Goal: Information Seeking & Learning: Learn about a topic

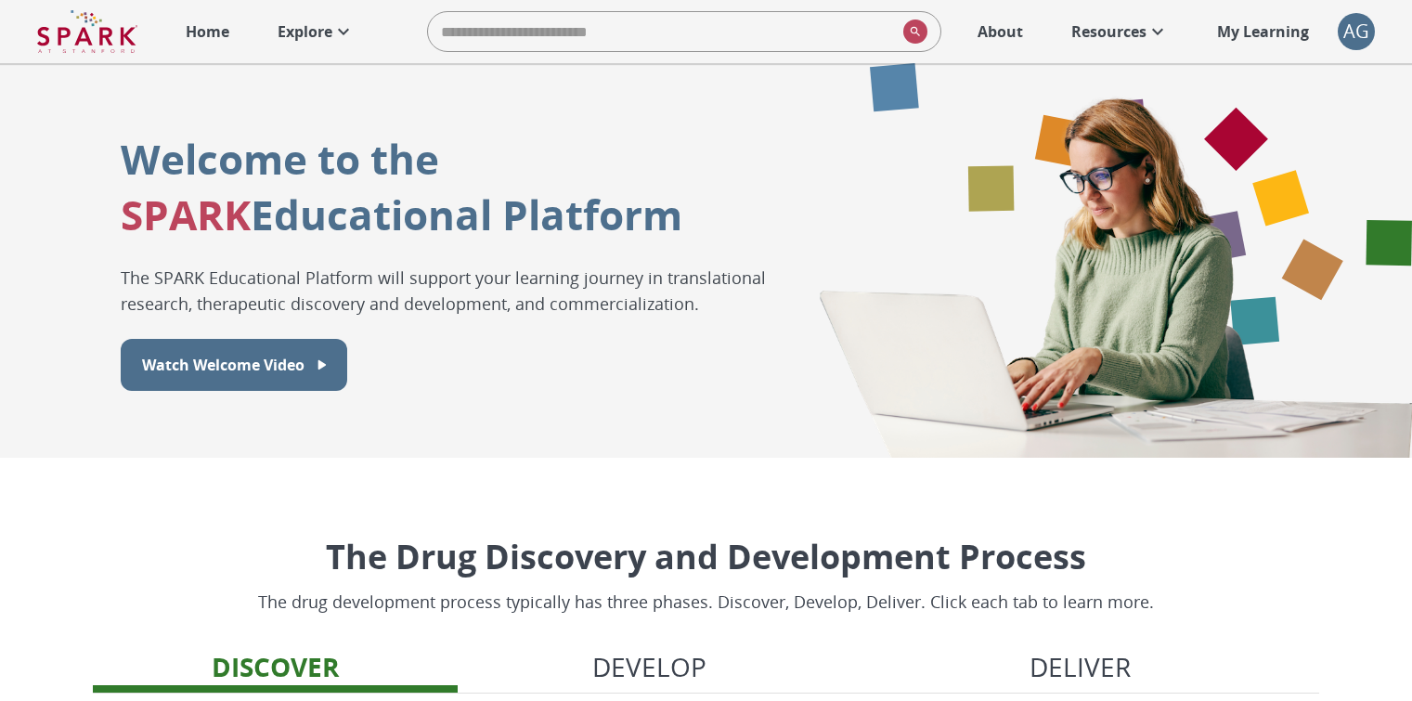
click at [341, 19] on link "Explore" at bounding box center [316, 31] width 96 height 41
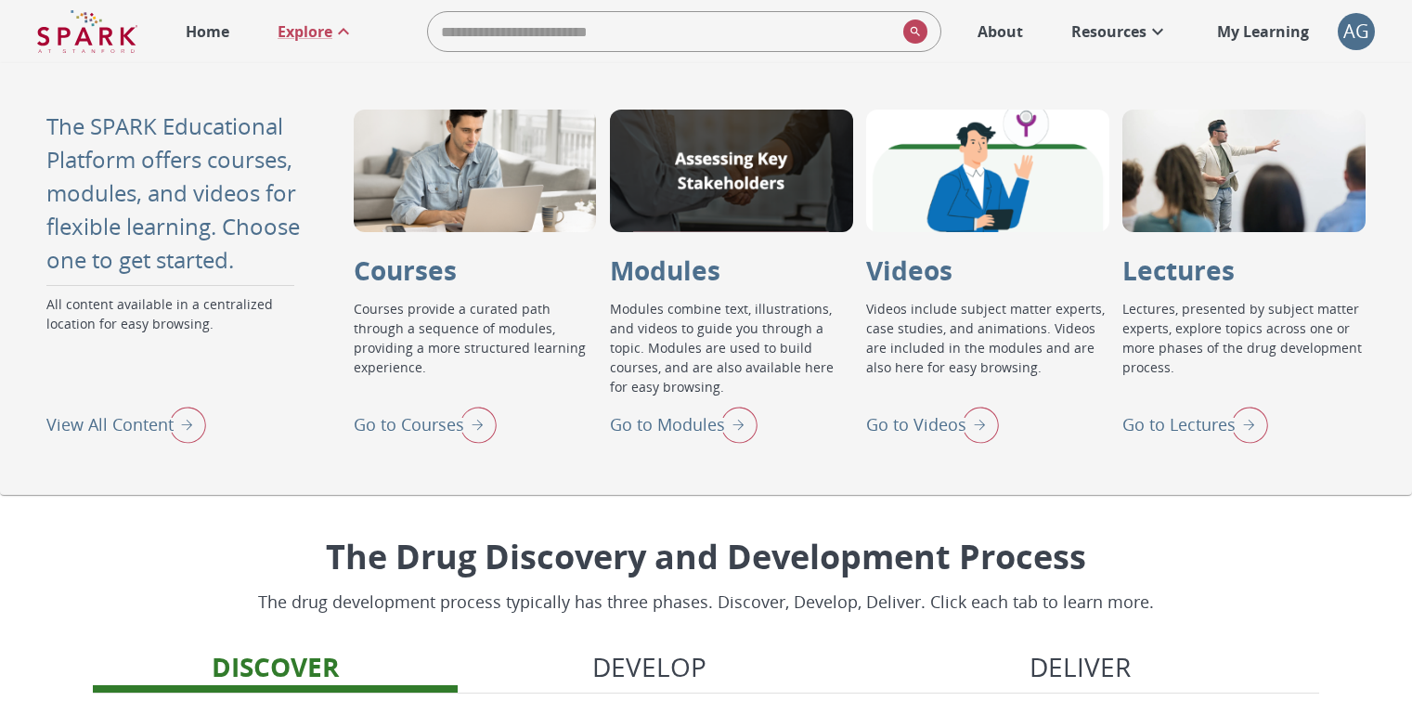
click at [1243, 418] on img "Go to Lectures" at bounding box center [1245, 424] width 46 height 48
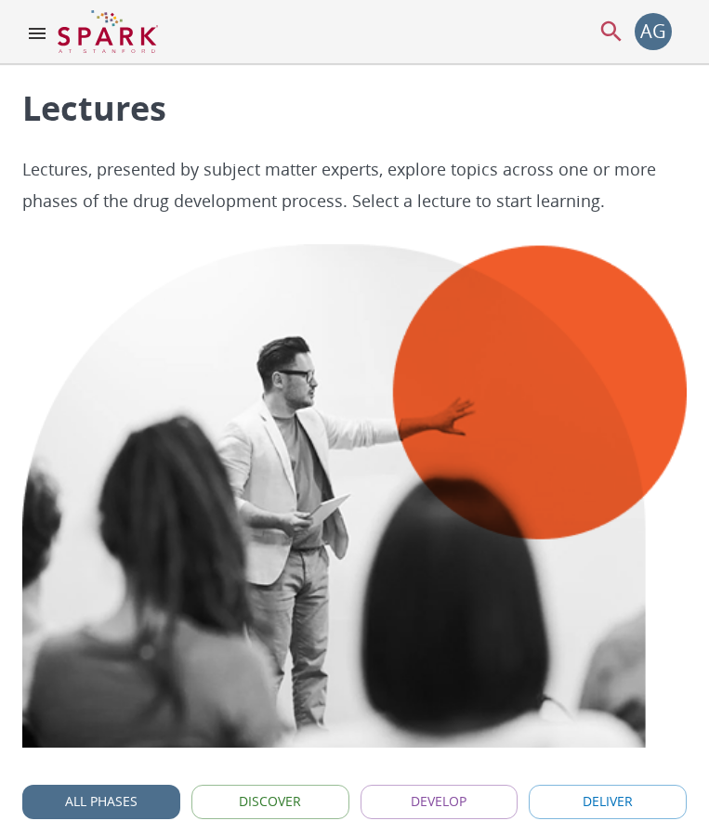
click at [38, 38] on icon "menu" at bounding box center [37, 33] width 17 height 11
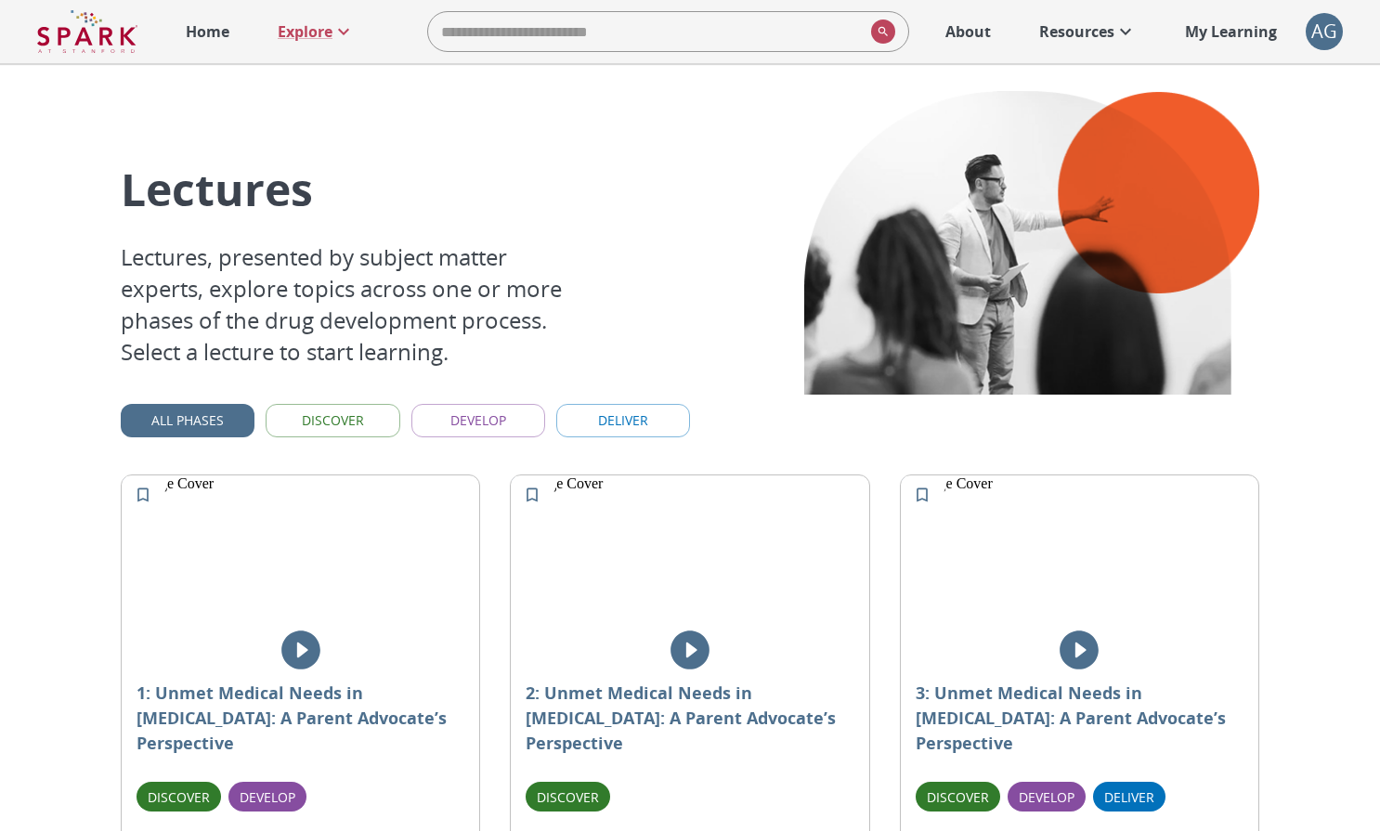
click at [228, 33] on p "Home" at bounding box center [208, 31] width 44 height 22
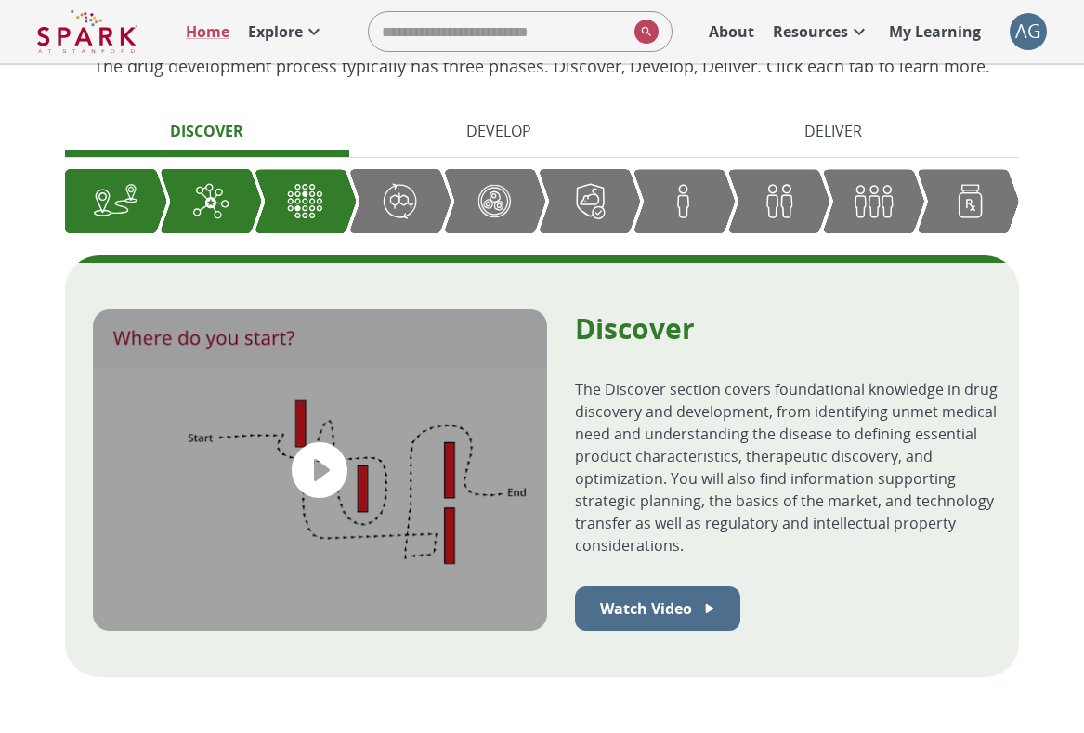
scroll to position [709, 0]
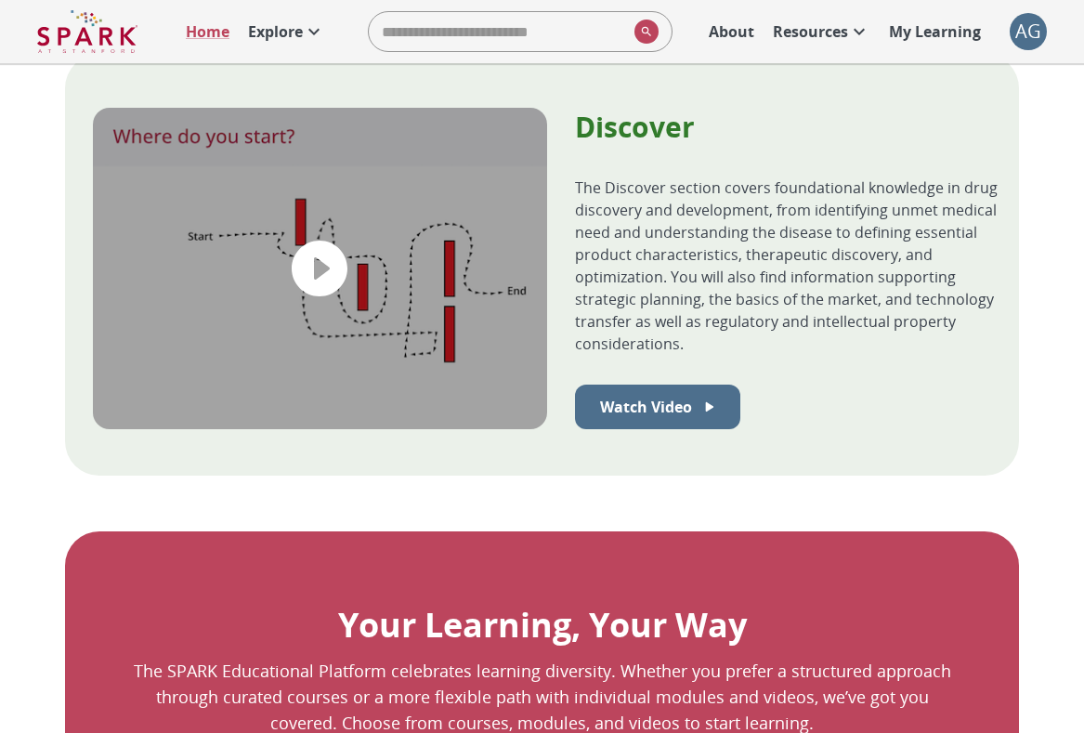
click at [291, 32] on p "Explore" at bounding box center [275, 31] width 55 height 22
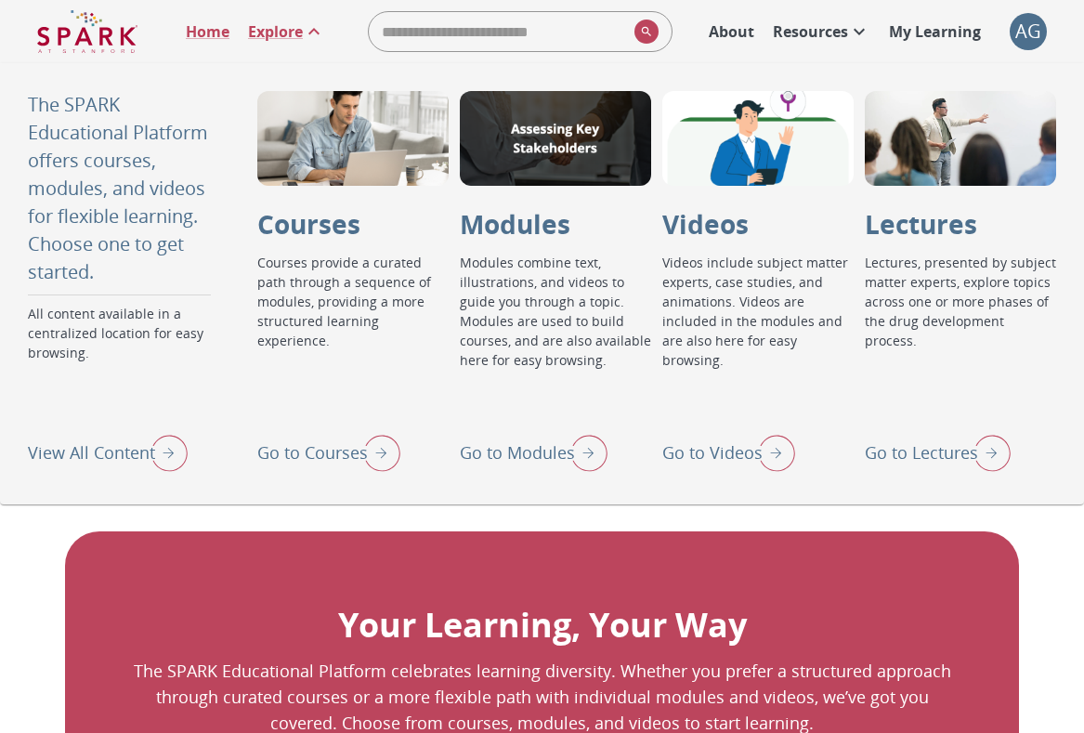
click at [996, 465] on img "Go to Lectures" at bounding box center [987, 452] width 46 height 48
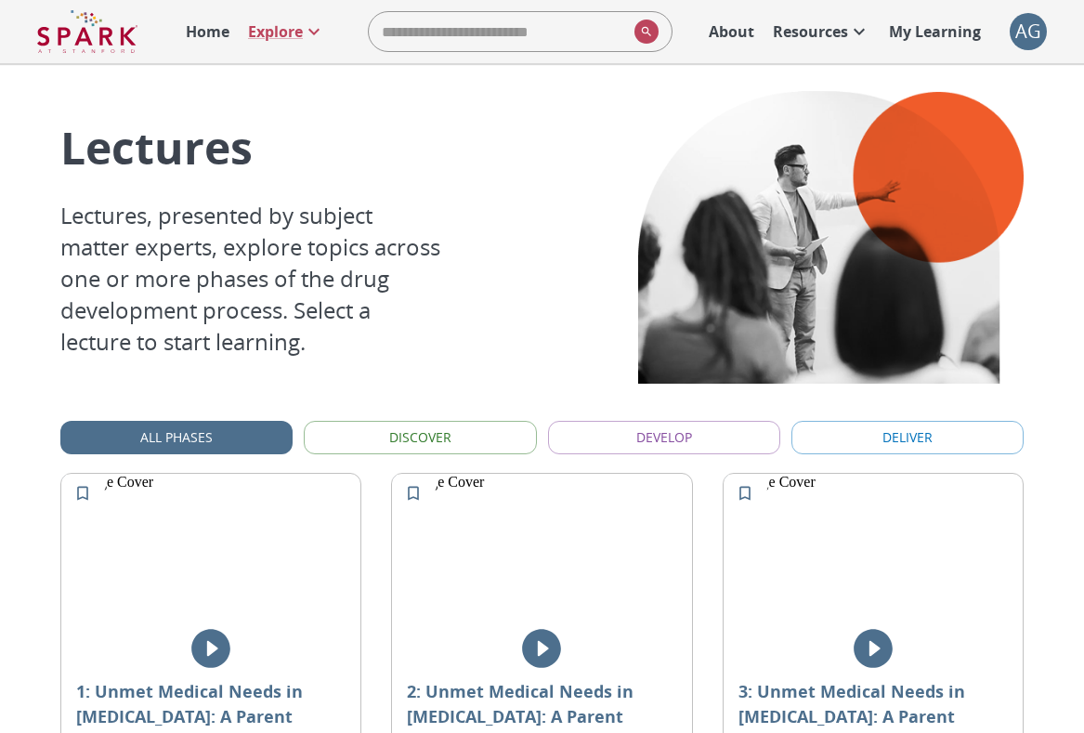
click at [72, 39] on img at bounding box center [87, 31] width 100 height 45
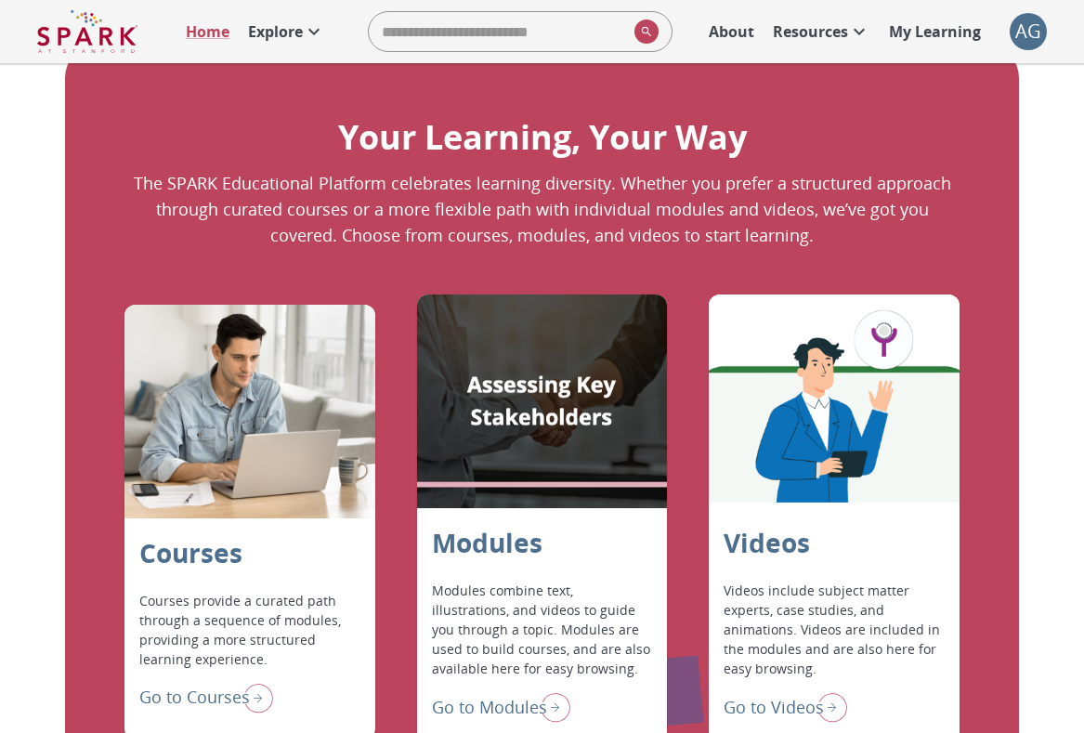
scroll to position [1195, 0]
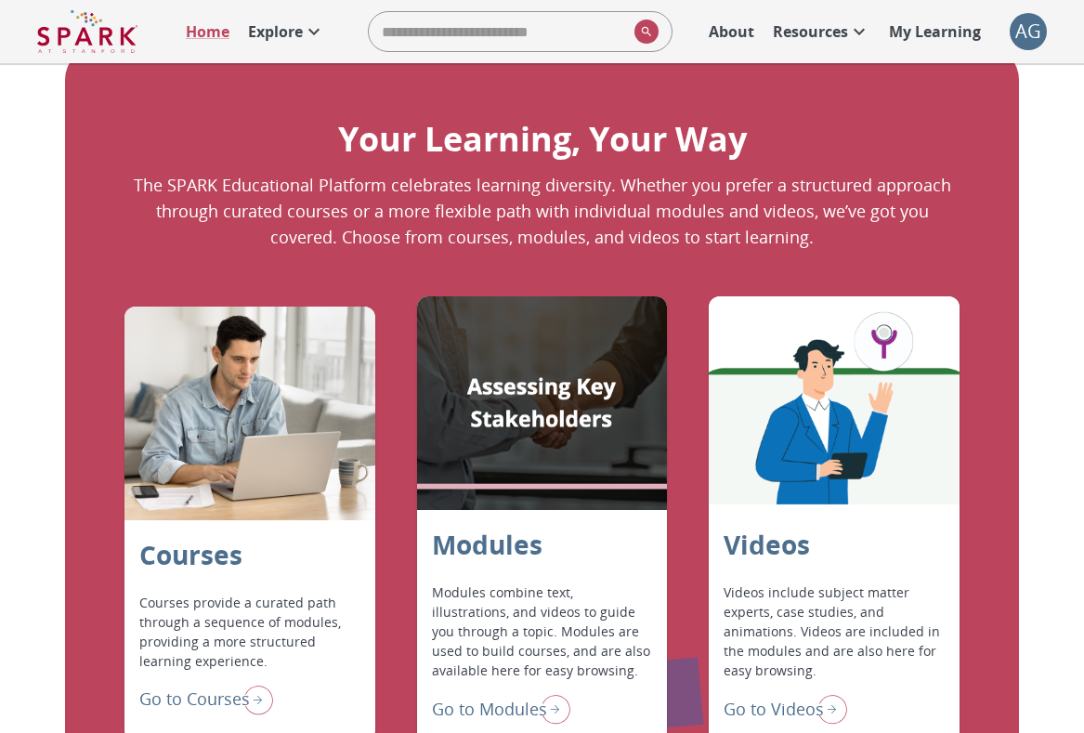
click at [285, 24] on p "Explore" at bounding box center [275, 31] width 55 height 22
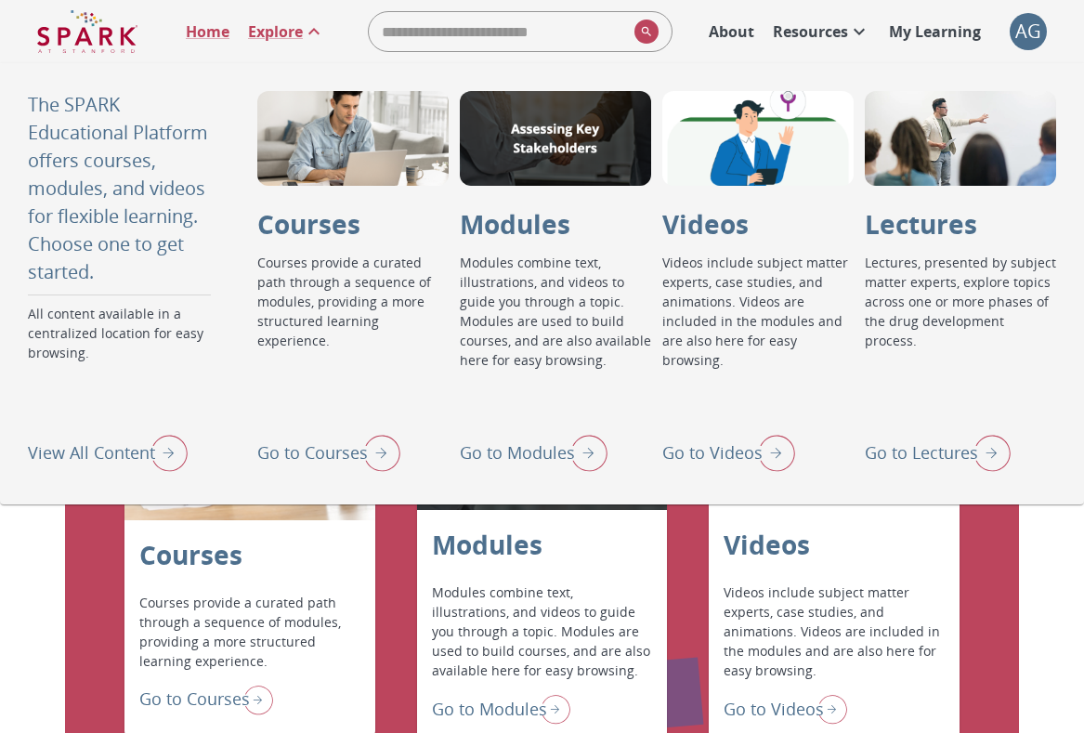
click at [766, 436] on img "Go to Videos" at bounding box center [771, 452] width 46 height 48
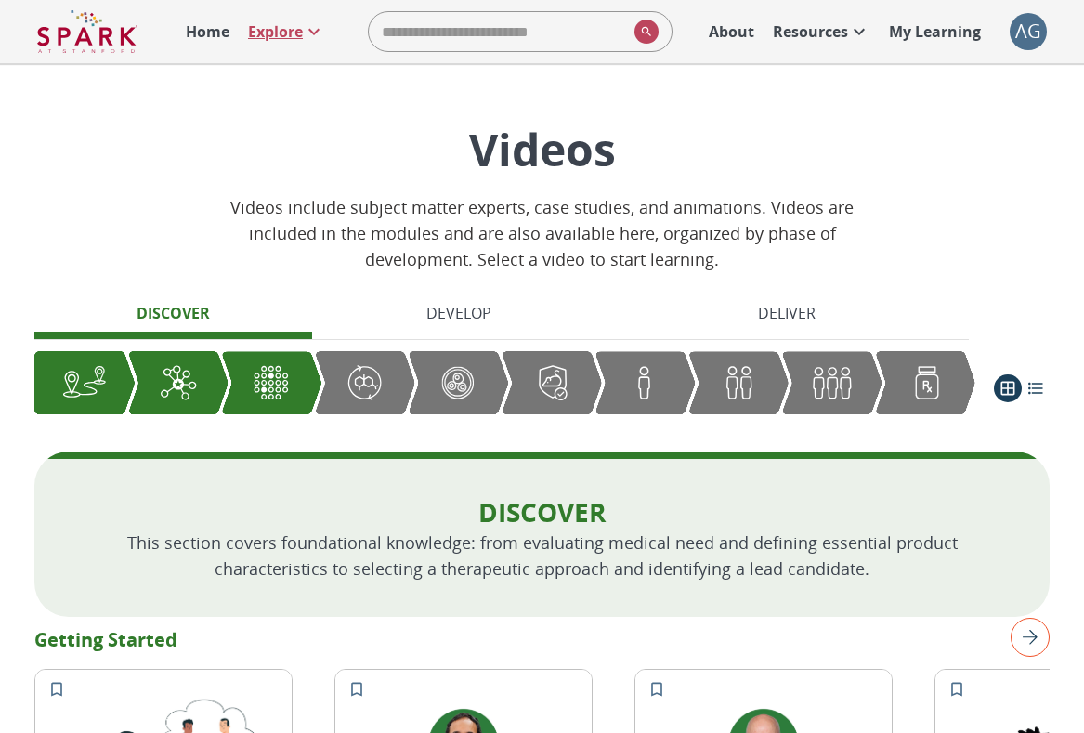
click at [293, 40] on p "Explore" at bounding box center [275, 31] width 55 height 22
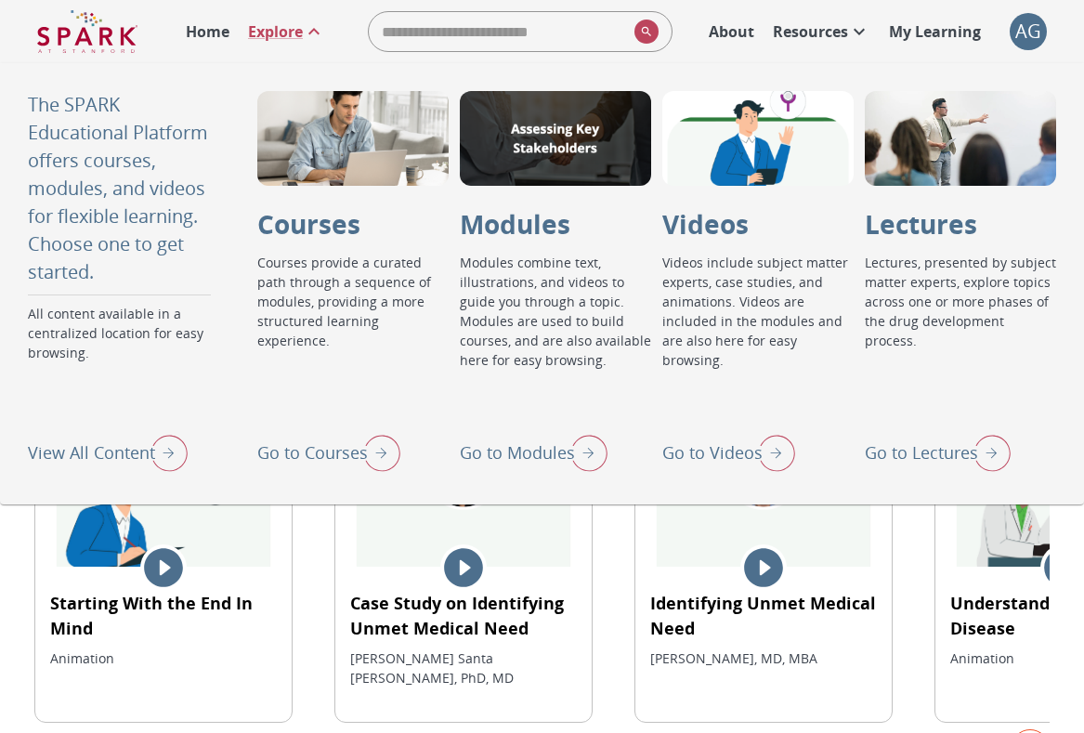
scroll to position [275, 0]
click at [981, 461] on img "Go to Lectures" at bounding box center [987, 452] width 46 height 48
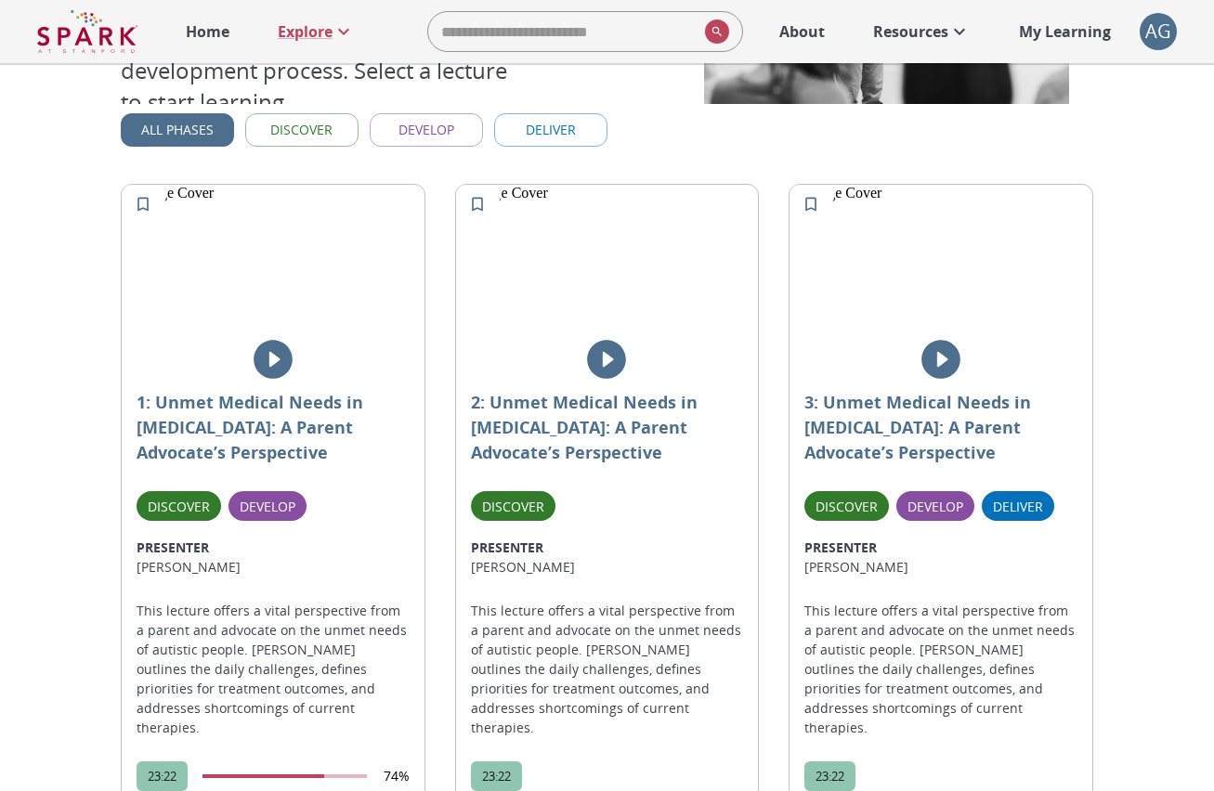
scroll to position [234, 0]
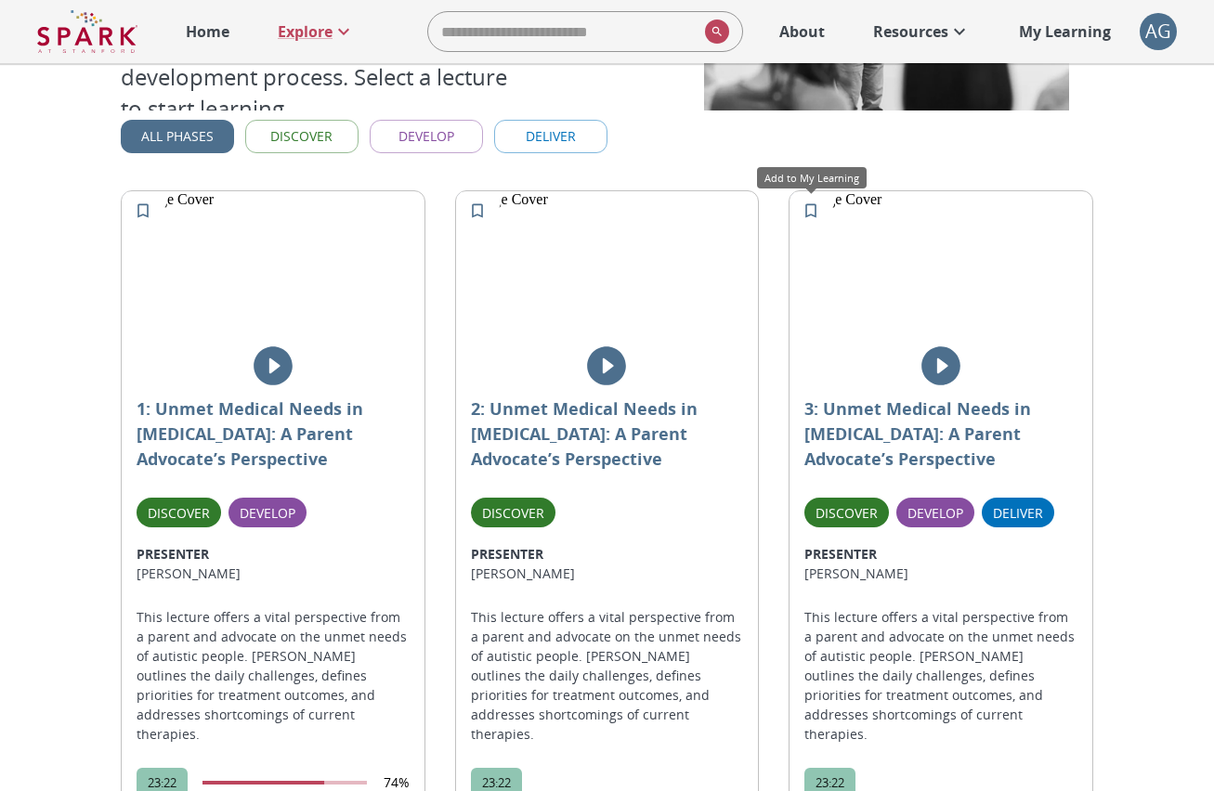
click at [810, 210] on icon "Add to My Learning" at bounding box center [810, 211] width 19 height 19
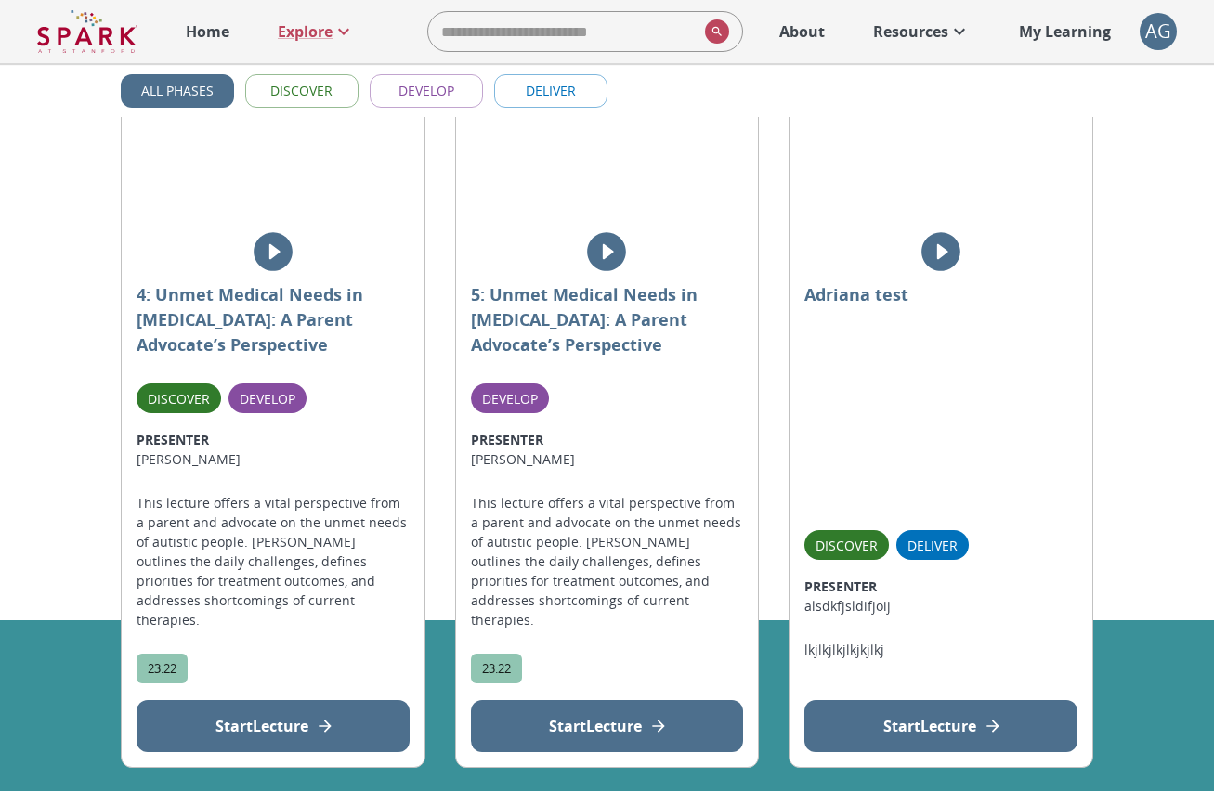
scroll to position [0, 0]
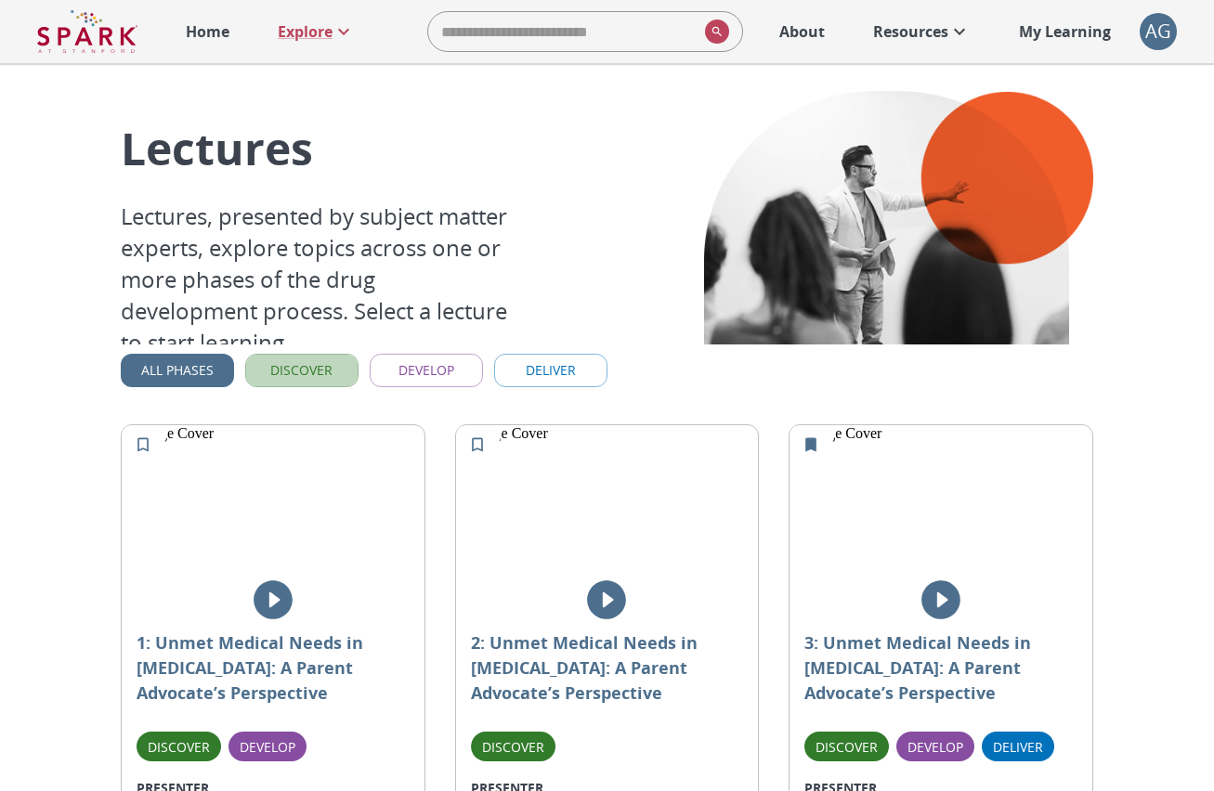
click at [347, 371] on button "Discover" at bounding box center [301, 371] width 113 height 34
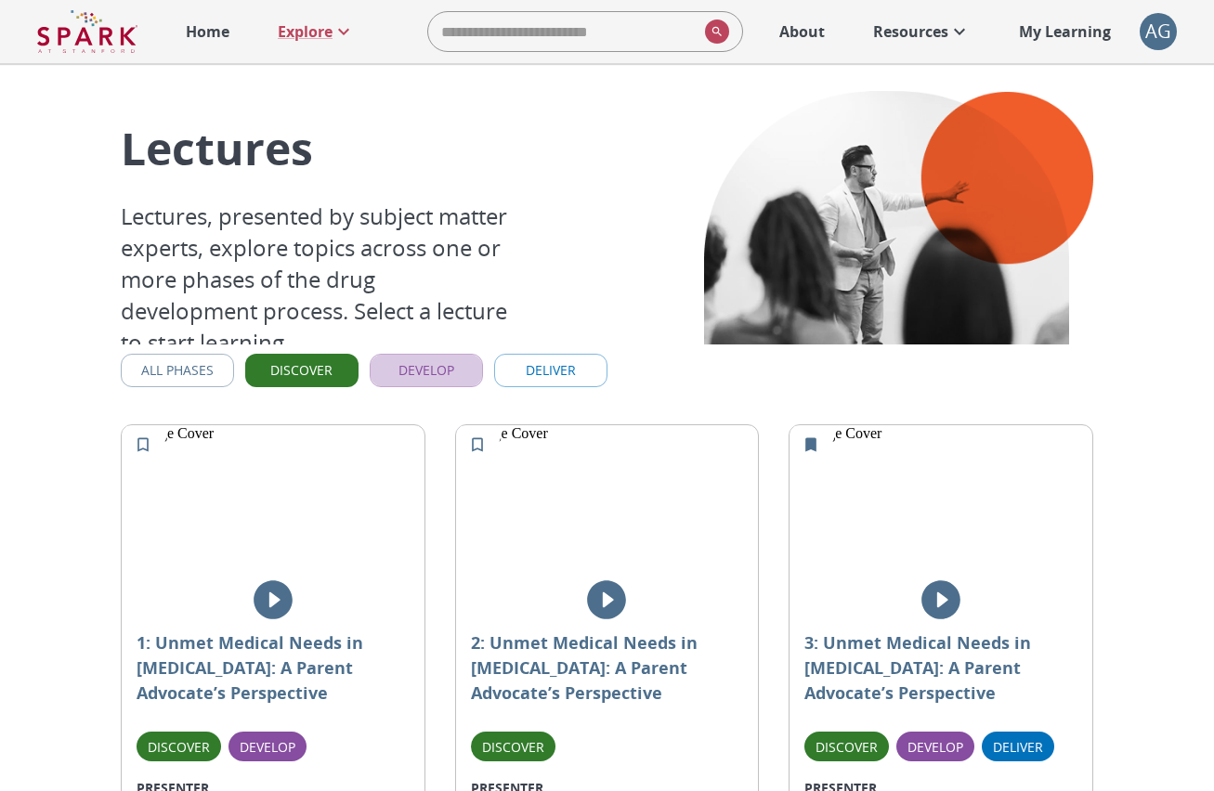
click at [435, 373] on button "Develop" at bounding box center [426, 371] width 113 height 34
click at [532, 372] on button "Deliver" at bounding box center [550, 371] width 113 height 34
click at [202, 363] on button "All Phases" at bounding box center [177, 371] width 113 height 34
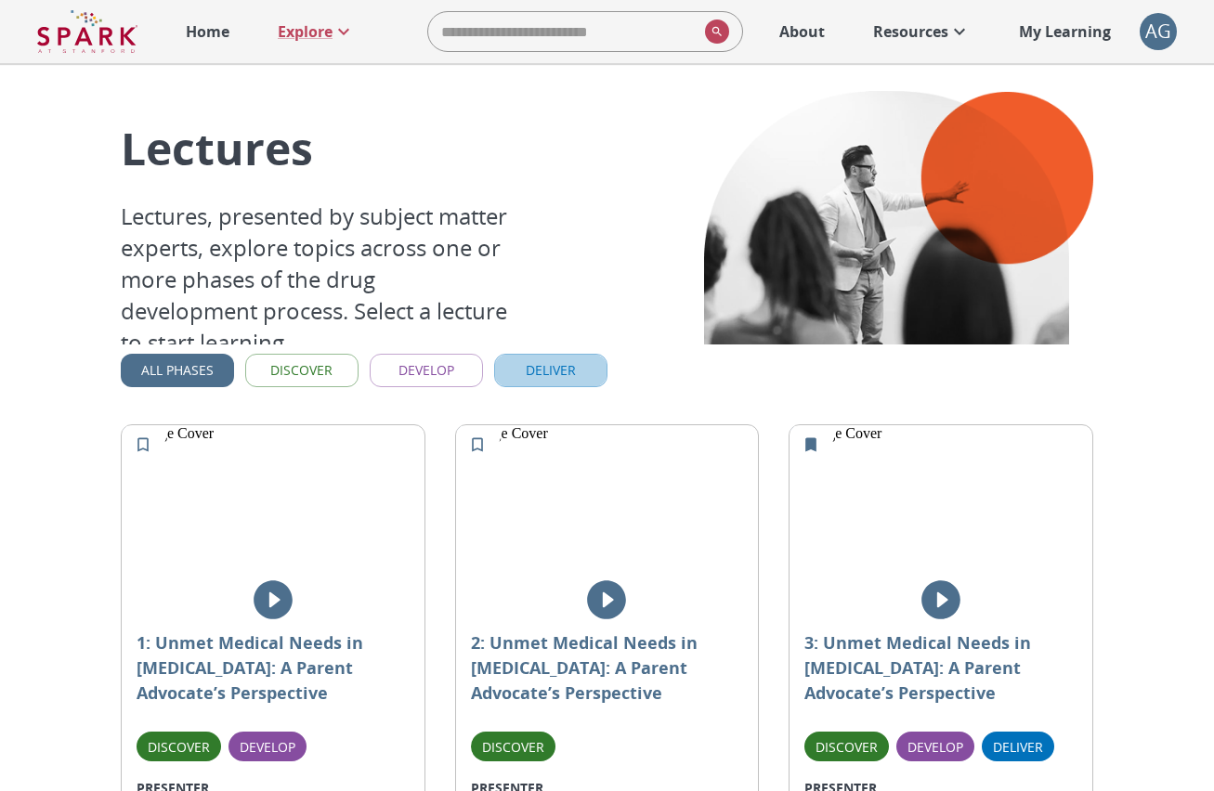
click at [559, 384] on button "Deliver" at bounding box center [550, 371] width 113 height 34
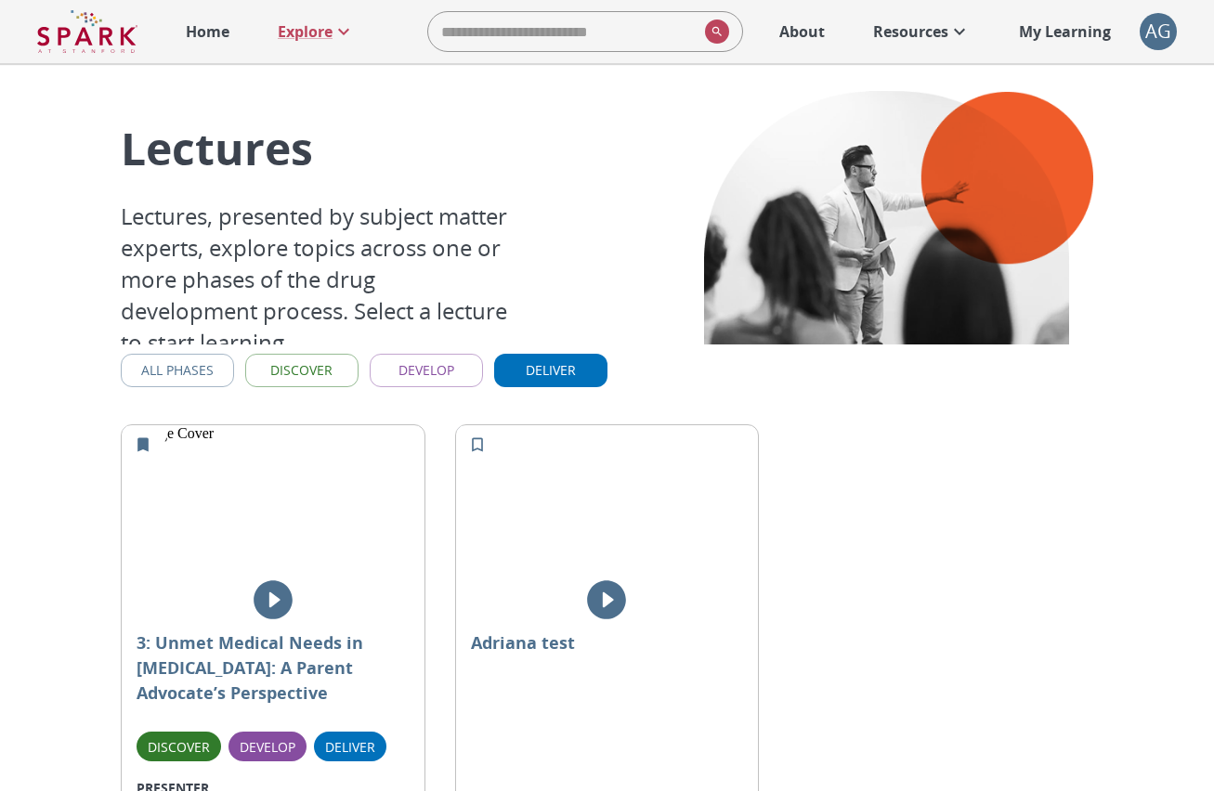
click at [527, 384] on button "Deliver" at bounding box center [550, 371] width 113 height 34
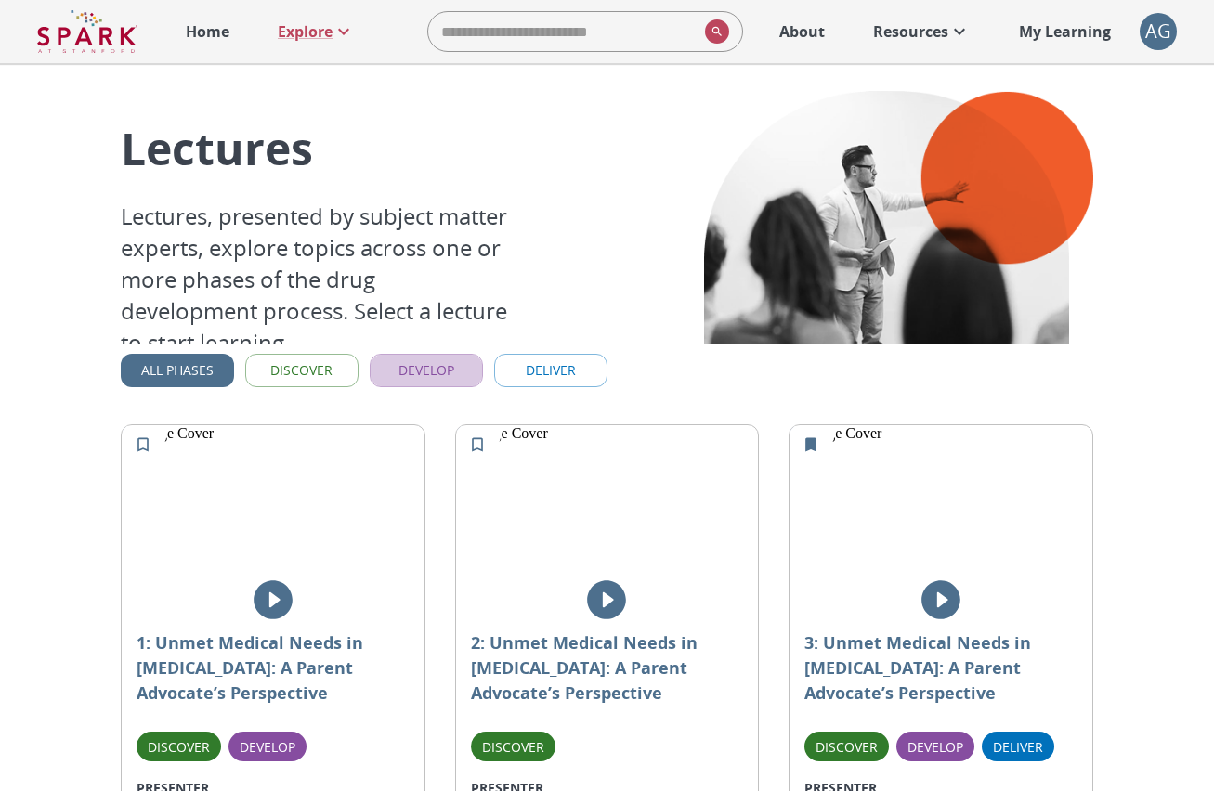
click at [459, 381] on button "Develop" at bounding box center [426, 371] width 113 height 34
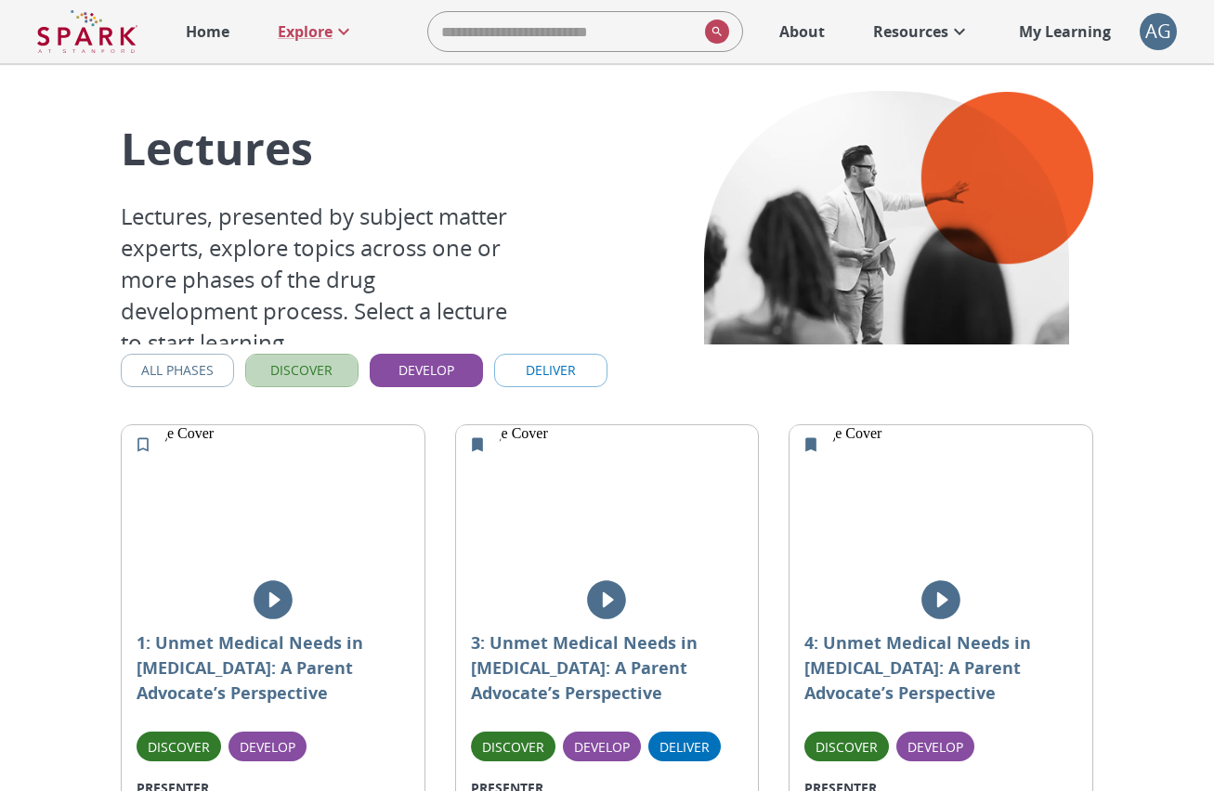
click at [324, 367] on button "Discover" at bounding box center [301, 371] width 113 height 34
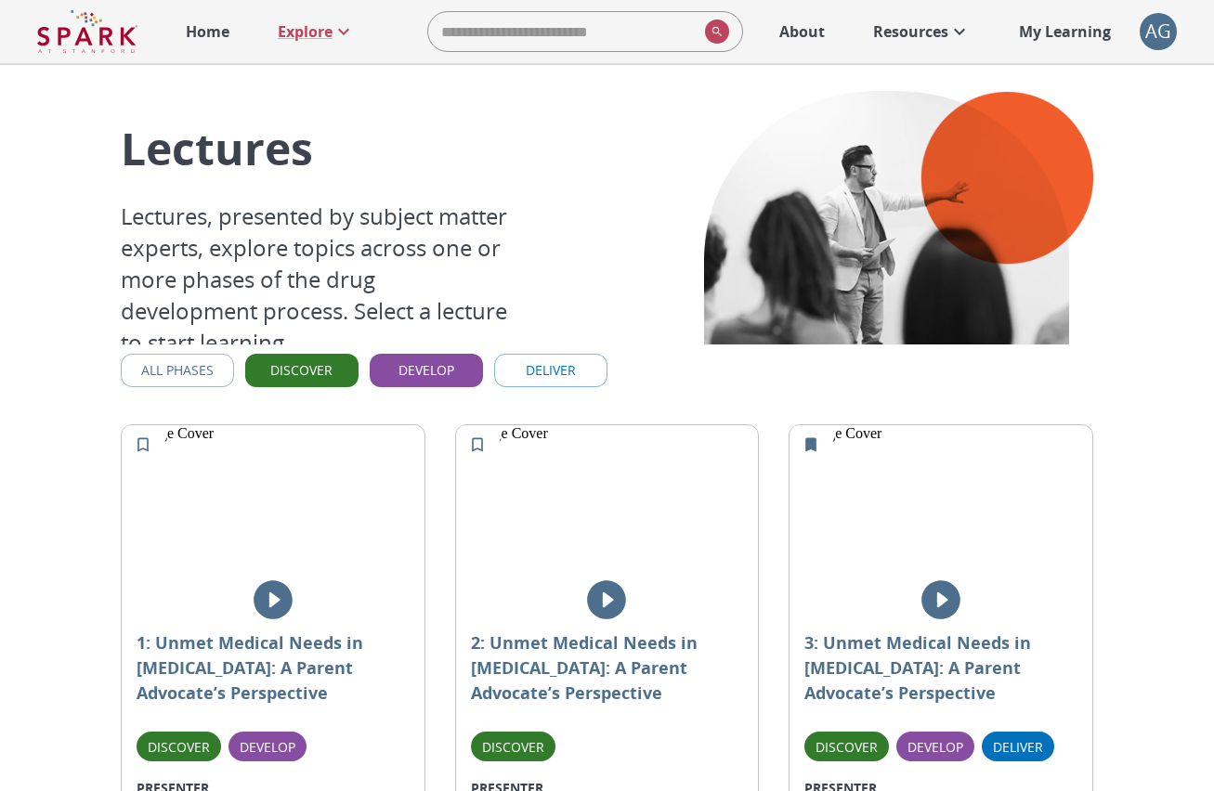
click at [441, 383] on button "Develop" at bounding box center [426, 371] width 113 height 34
click at [343, 373] on button "Discover" at bounding box center [301, 371] width 113 height 34
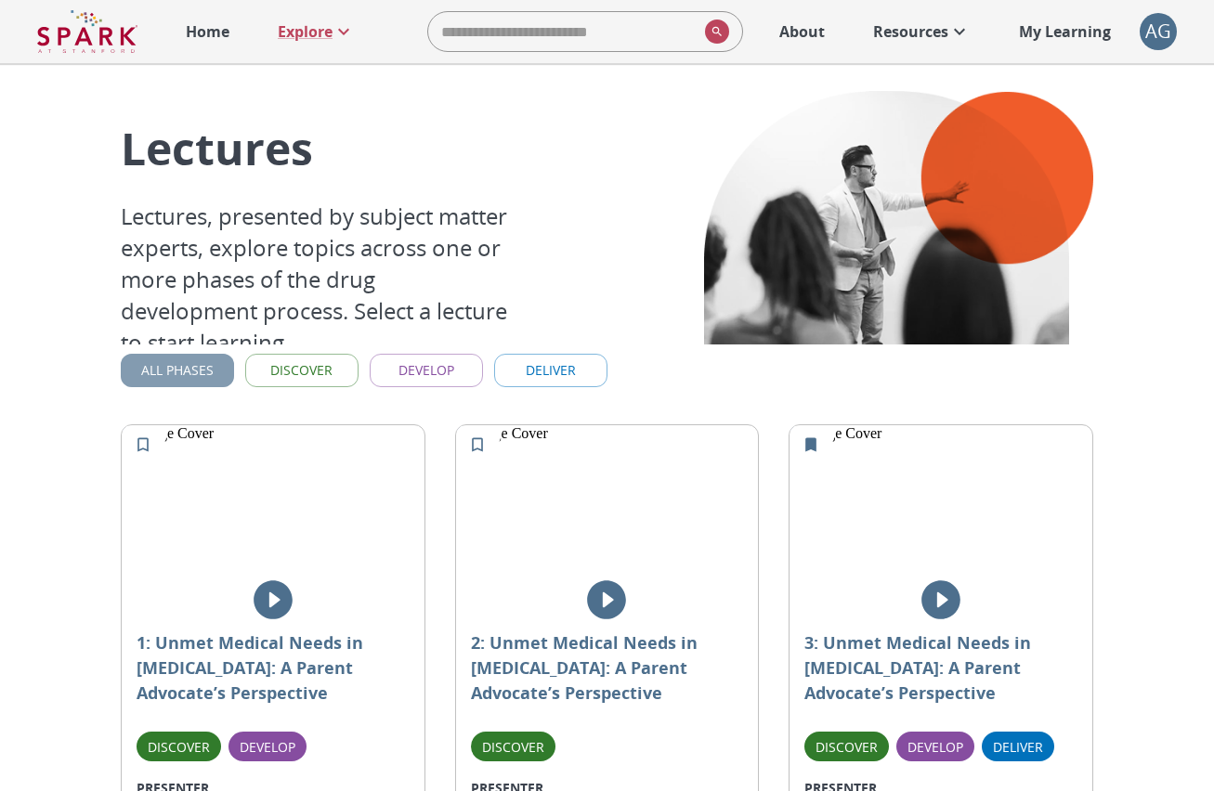
click at [222, 378] on button "All Phases" at bounding box center [177, 371] width 113 height 34
click at [207, 375] on button "All Phases" at bounding box center [177, 371] width 113 height 34
drag, startPoint x: 334, startPoint y: 40, endPoint x: 345, endPoint y: 43, distance: 10.6
click at [335, 39] on icon at bounding box center [343, 31] width 22 height 22
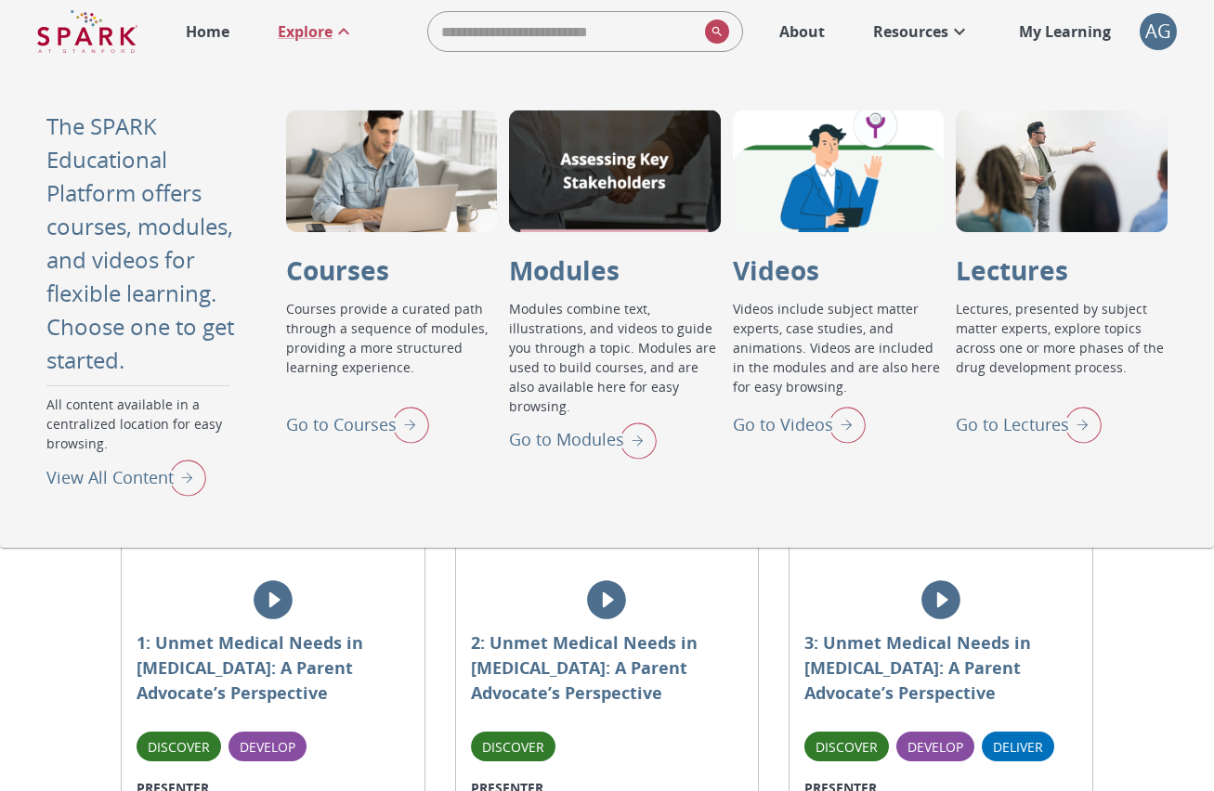
click at [1076, 437] on img "Go to Lectures" at bounding box center [1078, 424] width 46 height 48
